Goal: Find specific page/section: Find specific page/section

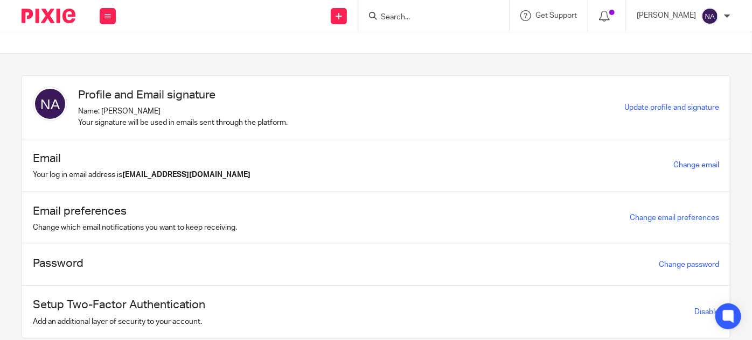
click at [412, 17] on input "Search" at bounding box center [428, 18] width 97 height 10
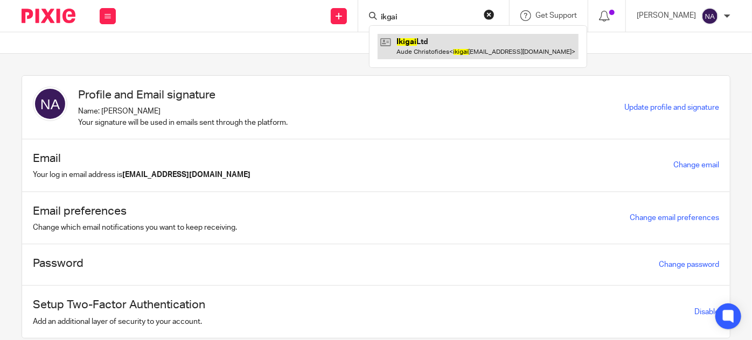
type input "ikgai"
click at [462, 40] on link at bounding box center [477, 46] width 201 height 25
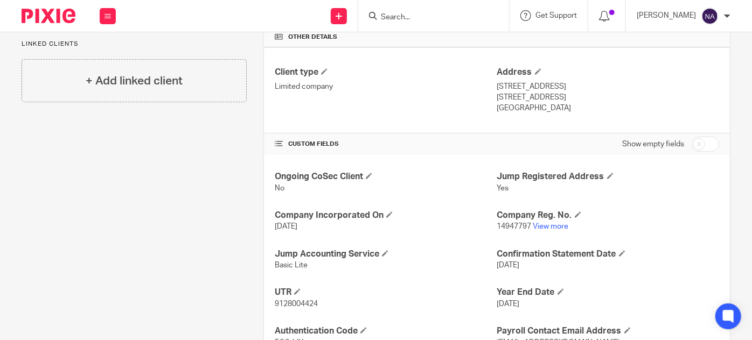
scroll to position [261, 0]
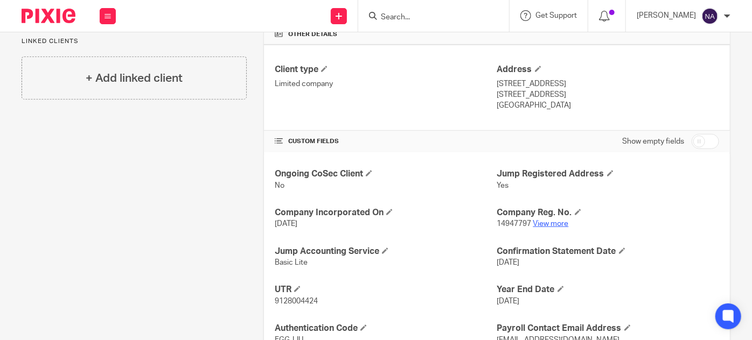
click at [547, 221] on link "View more" at bounding box center [551, 224] width 36 height 8
